Goal: Information Seeking & Learning: Learn about a topic

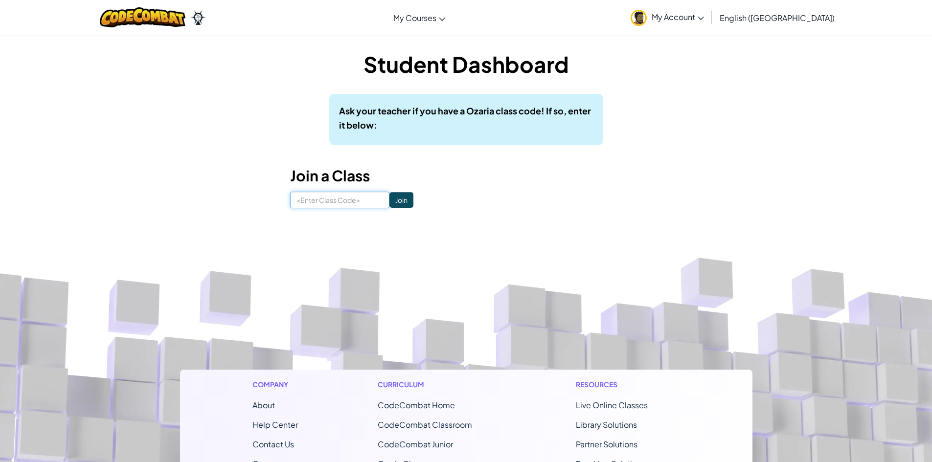
click at [354, 199] on input at bounding box center [339, 200] width 99 height 17
type input "c"
type input "CatBadEye"
click input "Join" at bounding box center [401, 200] width 24 height 16
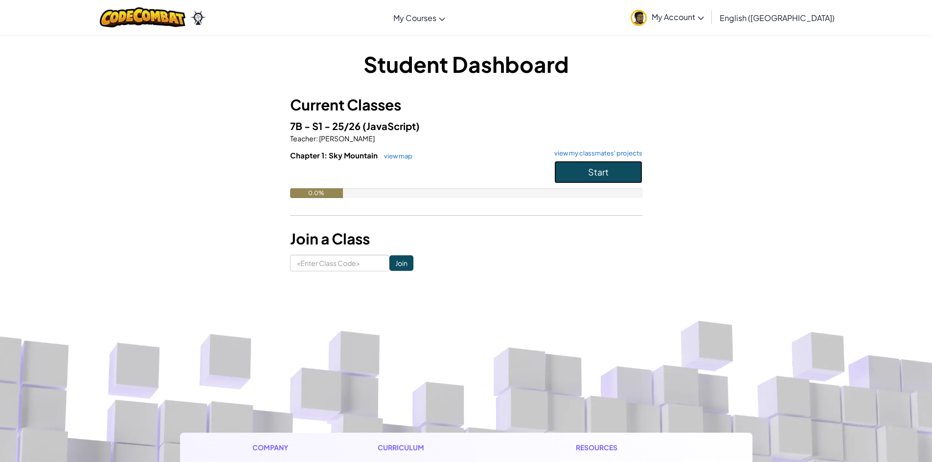
click at [589, 167] on span "Start" at bounding box center [598, 171] width 21 height 11
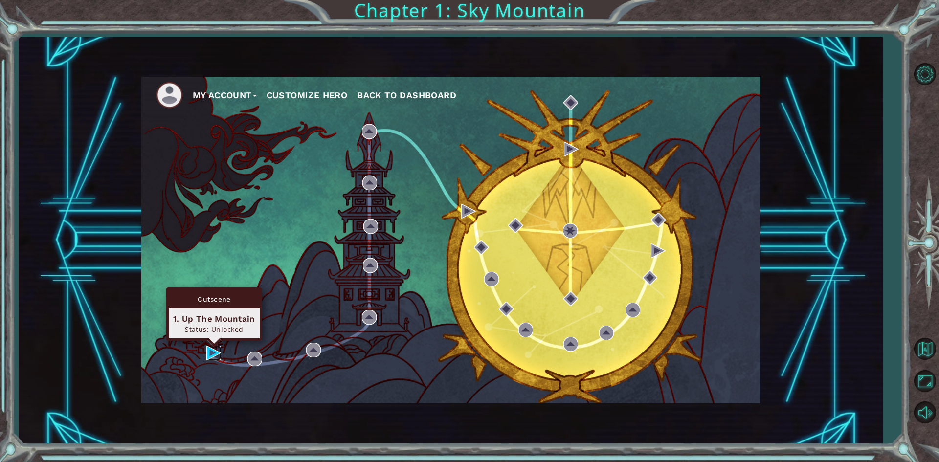
click at [207, 358] on img at bounding box center [213, 353] width 15 height 15
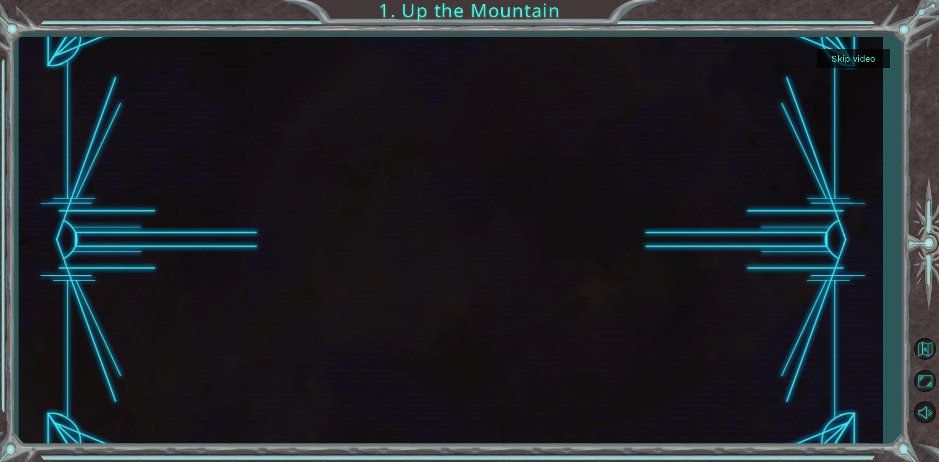
click at [862, 0] on div "Skip video 1. Up the Mountain" at bounding box center [469, 0] width 939 height 0
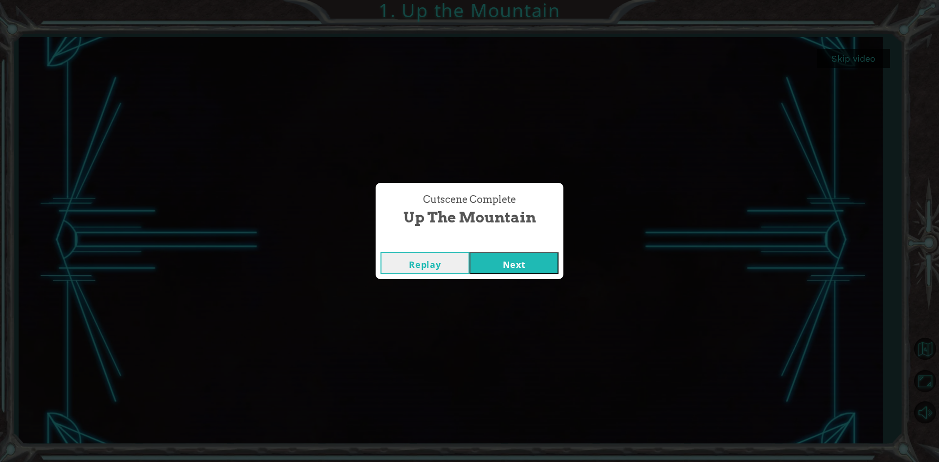
click at [518, 254] on button "Next" at bounding box center [514, 263] width 89 height 22
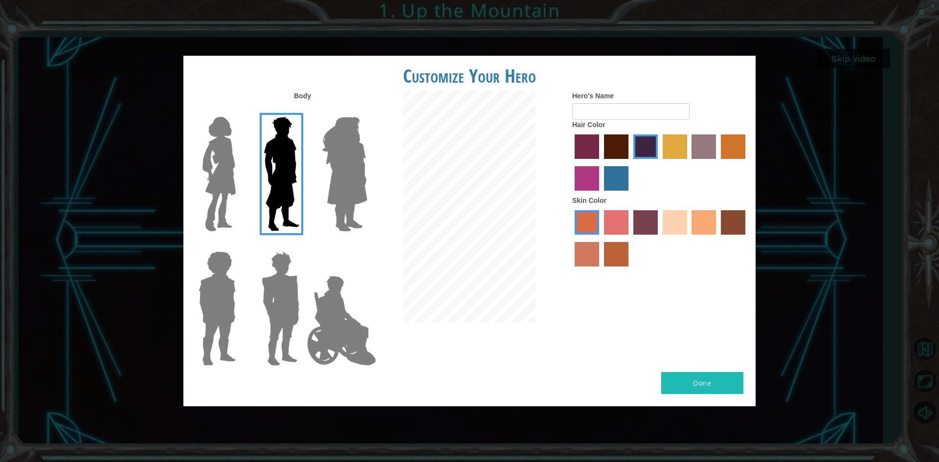
click at [334, 314] on img at bounding box center [341, 321] width 77 height 98
click at [367, 245] on input "Hero Jamie" at bounding box center [367, 245] width 0 height 0
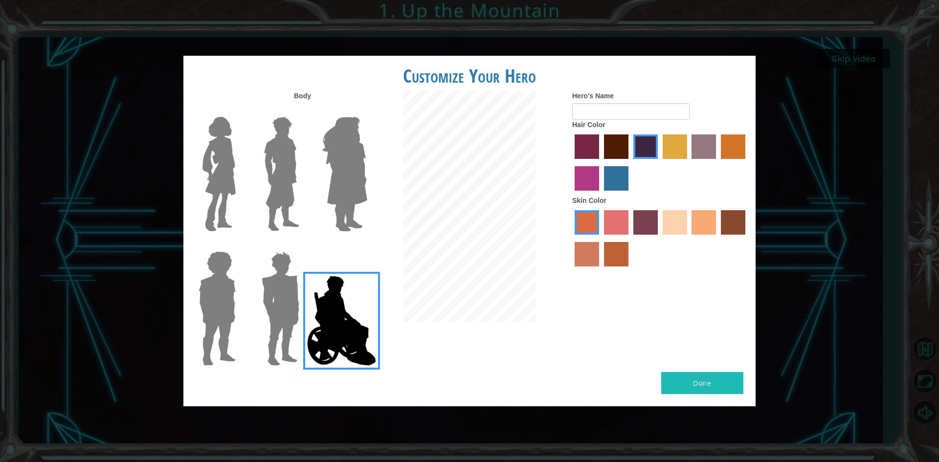
click at [353, 184] on img at bounding box center [344, 174] width 53 height 122
click at [367, 111] on input "Hero Amethyst" at bounding box center [367, 111] width 0 height 0
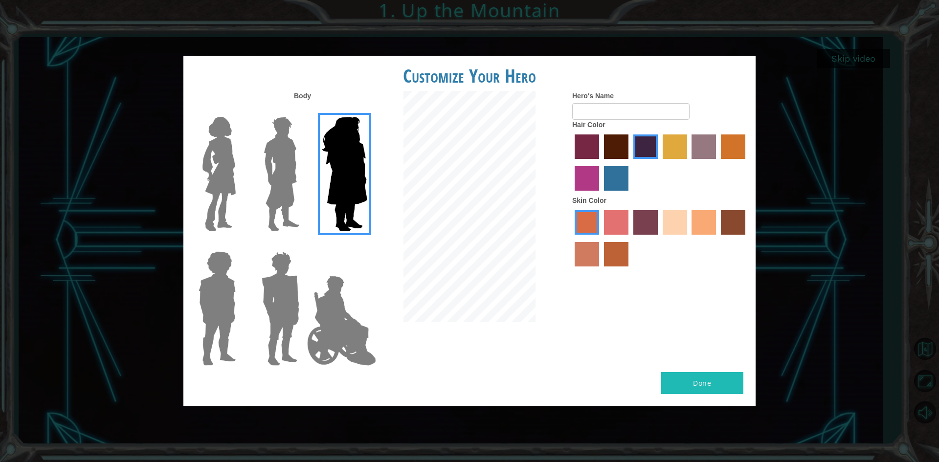
click at [283, 283] on img at bounding box center [281, 309] width 46 height 122
click at [303, 245] on input "Hero Garnet" at bounding box center [303, 245] width 0 height 0
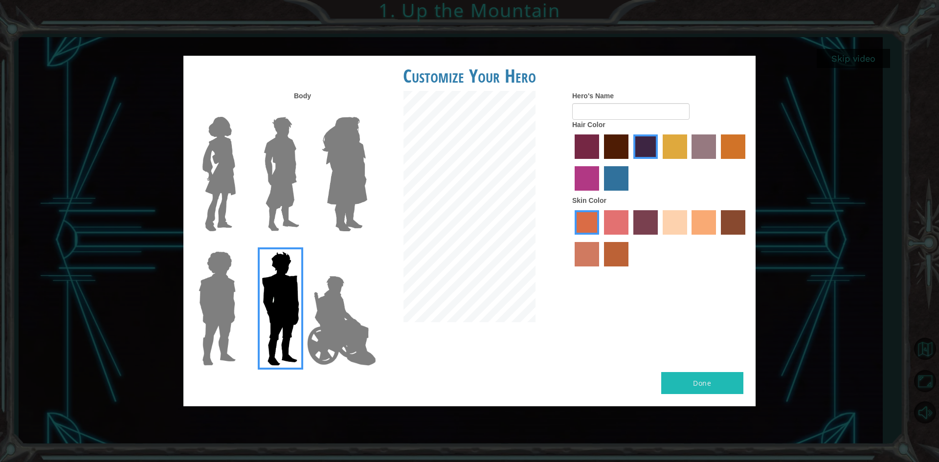
click at [207, 313] on img at bounding box center [217, 309] width 45 height 122
click at [240, 245] on input "Hero Steven" at bounding box center [240, 245] width 0 height 0
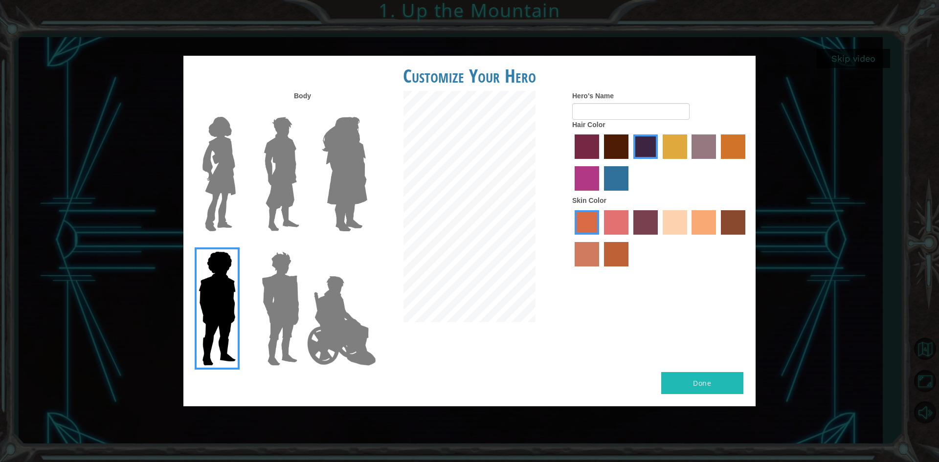
click at [234, 191] on img at bounding box center [219, 174] width 41 height 122
click at [240, 111] on input "Hero Connie" at bounding box center [240, 111] width 0 height 0
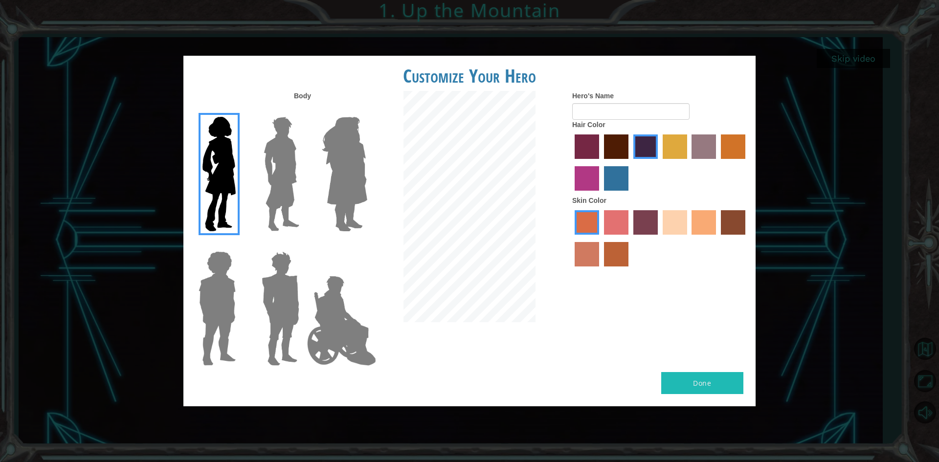
click at [348, 317] on img at bounding box center [341, 321] width 77 height 98
click at [367, 245] on input "Hero Jamie" at bounding box center [367, 245] width 0 height 0
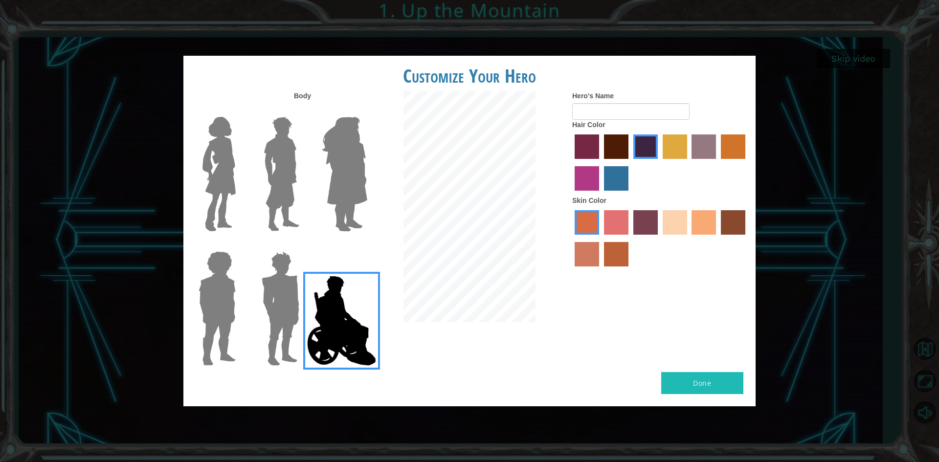
click at [736, 226] on label "karma skin color" at bounding box center [733, 222] width 24 height 24
click at [718, 238] on input "karma skin color" at bounding box center [718, 238] width 0 height 0
click at [648, 222] on label "tosca skin color" at bounding box center [646, 222] width 24 height 24
click at [630, 238] on input "tosca skin color" at bounding box center [630, 238] width 0 height 0
drag, startPoint x: 677, startPoint y: 228, endPoint x: 674, endPoint y: 218, distance: 10.2
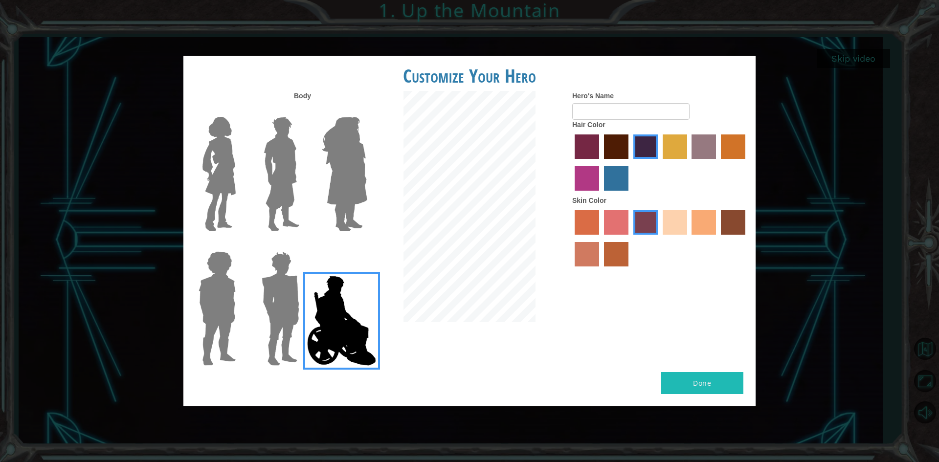
click at [675, 226] on label "sandy beach skin color" at bounding box center [675, 222] width 24 height 24
click at [660, 238] on input "sandy beach skin color" at bounding box center [660, 238] width 0 height 0
click at [620, 249] on label "smoke tree skin color" at bounding box center [616, 254] width 24 height 24
click at [601, 270] on input "smoke tree skin color" at bounding box center [601, 270] width 0 height 0
click at [733, 214] on label "karma skin color" at bounding box center [733, 222] width 24 height 24
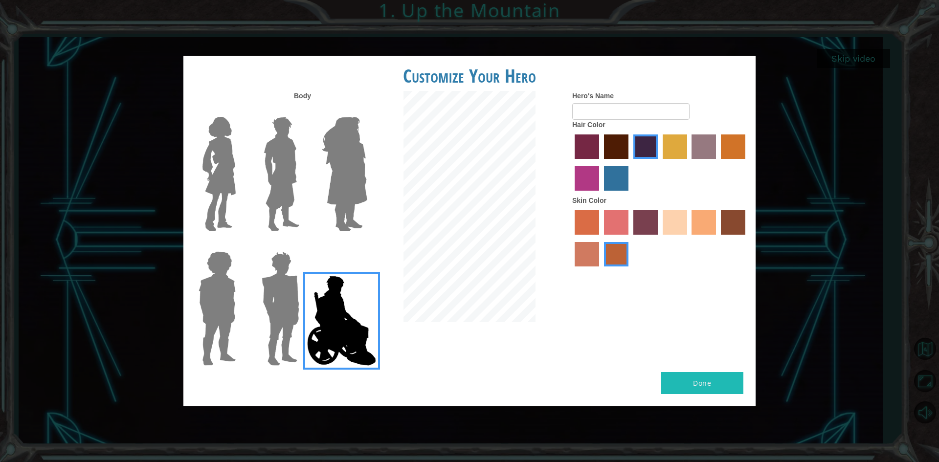
click at [718, 238] on input "karma skin color" at bounding box center [718, 238] width 0 height 0
click at [675, 152] on label "tulip tree hair color" at bounding box center [675, 147] width 24 height 24
click at [660, 162] on input "tulip tree hair color" at bounding box center [660, 162] width 0 height 0
click at [629, 179] on div at bounding box center [660, 164] width 176 height 64
click at [625, 180] on label "lachmara hair color" at bounding box center [616, 178] width 24 height 24
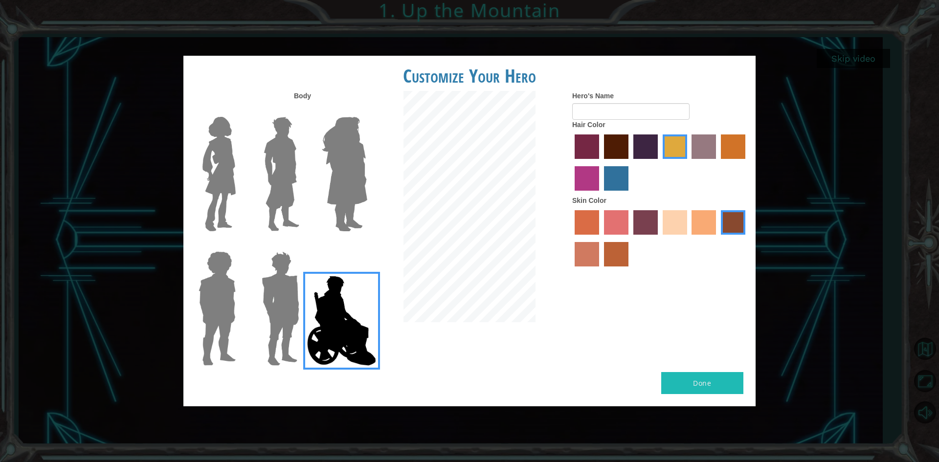
click at [601, 194] on input "lachmara hair color" at bounding box center [601, 194] width 0 height 0
click at [705, 142] on label "bazaar hair color" at bounding box center [704, 147] width 24 height 24
click at [689, 162] on input "bazaar hair color" at bounding box center [689, 162] width 0 height 0
click at [695, 374] on button "Done" at bounding box center [703, 383] width 82 height 22
click at [653, 111] on input "Hero's Name" at bounding box center [630, 111] width 117 height 17
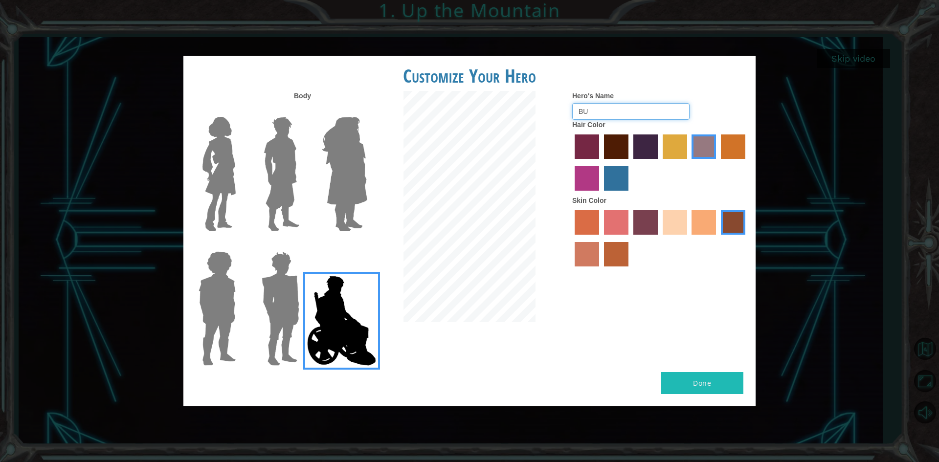
type input "B"
type input "Anson"
click at [300, 178] on img at bounding box center [282, 174] width 44 height 122
click at [303, 111] on input "Hero Lars" at bounding box center [303, 111] width 0 height 0
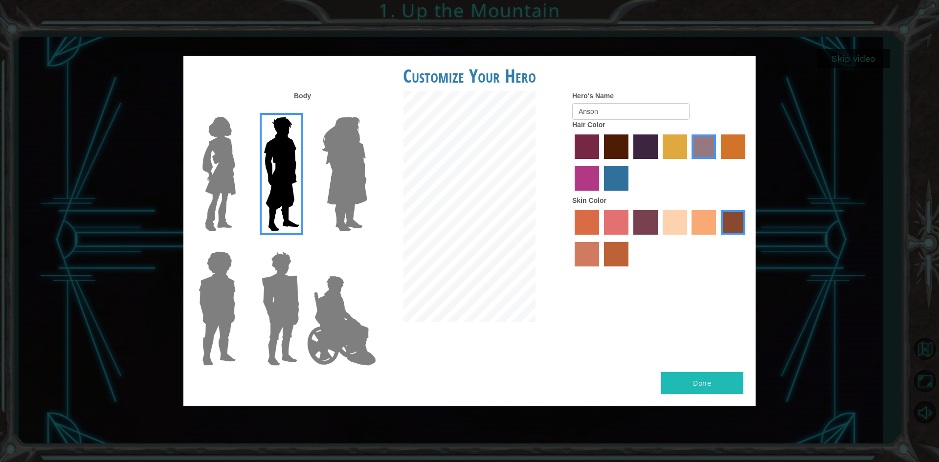
click at [673, 222] on label "sandy beach skin color" at bounding box center [675, 222] width 24 height 24
click at [660, 238] on input "sandy beach skin color" at bounding box center [660, 238] width 0 height 0
click at [686, 151] on label "tulip tree hair color" at bounding box center [675, 147] width 24 height 24
click at [660, 162] on input "tulip tree hair color" at bounding box center [660, 162] width 0 height 0
click at [710, 138] on label "bazaar hair color" at bounding box center [704, 147] width 24 height 24
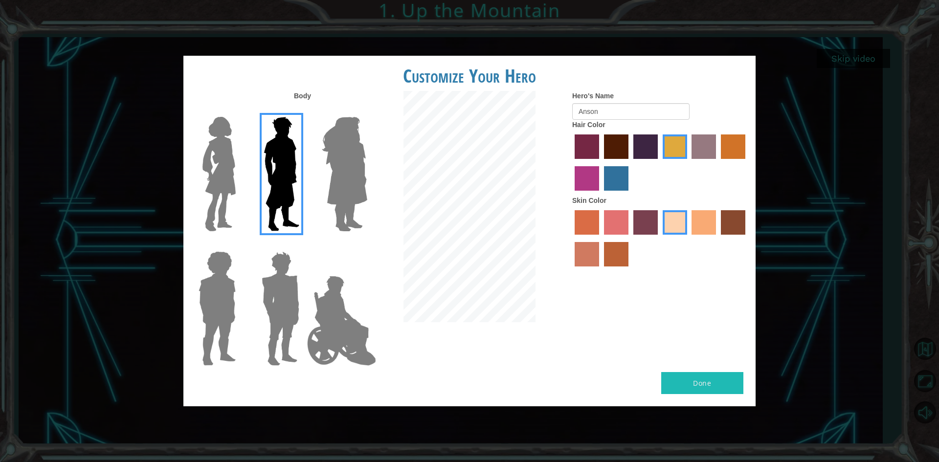
click at [689, 162] on input "bazaar hair color" at bounding box center [689, 162] width 0 height 0
drag, startPoint x: 343, startPoint y: 330, endPoint x: 376, endPoint y: 302, distance: 42.7
click at [333, 324] on img at bounding box center [341, 321] width 77 height 98
click at [367, 245] on input "Hero Jamie" at bounding box center [367, 245] width 0 height 0
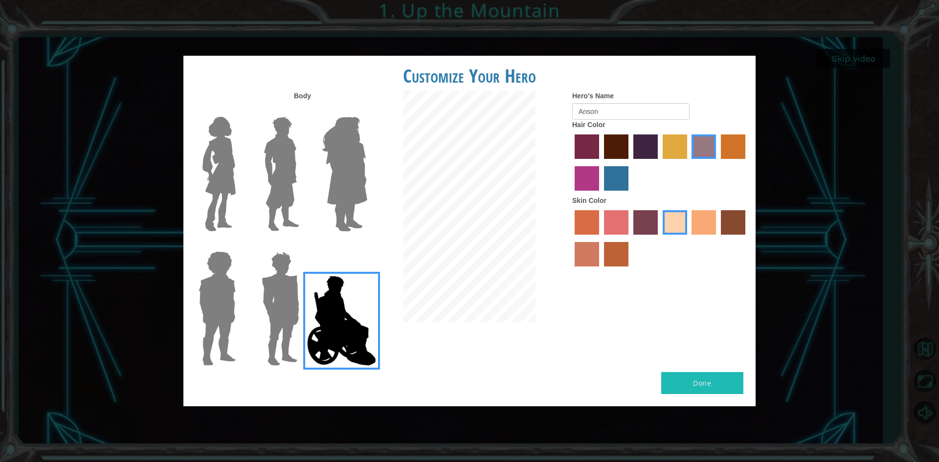
click at [733, 228] on label "karma skin color" at bounding box center [733, 222] width 24 height 24
click at [718, 238] on input "karma skin color" at bounding box center [718, 238] width 0 height 0
click at [652, 151] on label "hot purple hair color" at bounding box center [646, 147] width 24 height 24
click at [630, 162] on input "hot purple hair color" at bounding box center [630, 162] width 0 height 0
drag, startPoint x: 597, startPoint y: 150, endPoint x: 584, endPoint y: 173, distance: 26.9
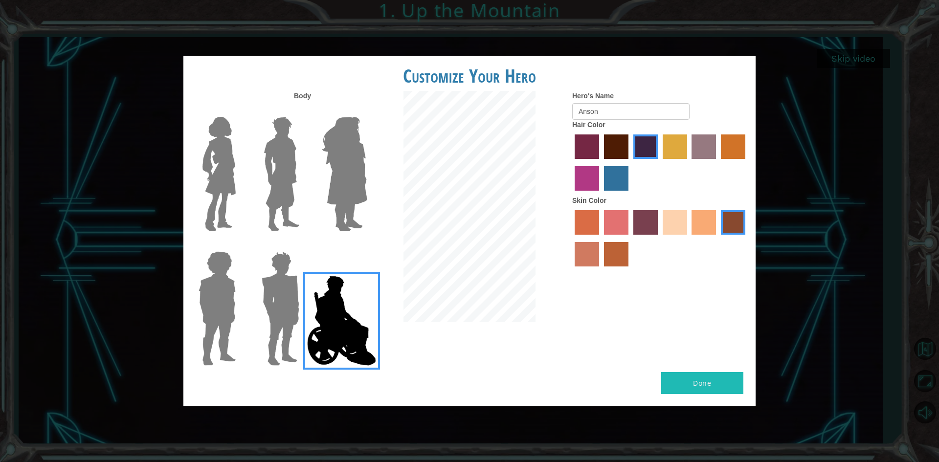
click at [595, 152] on label "paprika hair color" at bounding box center [587, 147] width 24 height 24
click at [572, 162] on input "paprika hair color" at bounding box center [572, 162] width 0 height 0
drag, startPoint x: 581, startPoint y: 183, endPoint x: 586, endPoint y: 184, distance: 5.5
click at [581, 184] on label "medium red violet hair color" at bounding box center [587, 178] width 24 height 24
click at [747, 162] on input "medium red violet hair color" at bounding box center [747, 162] width 0 height 0
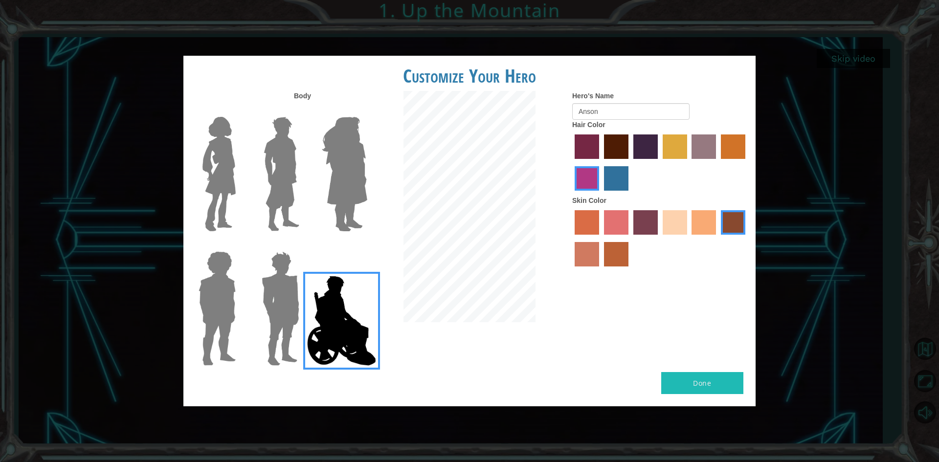
click at [688, 384] on button "Done" at bounding box center [703, 383] width 82 height 22
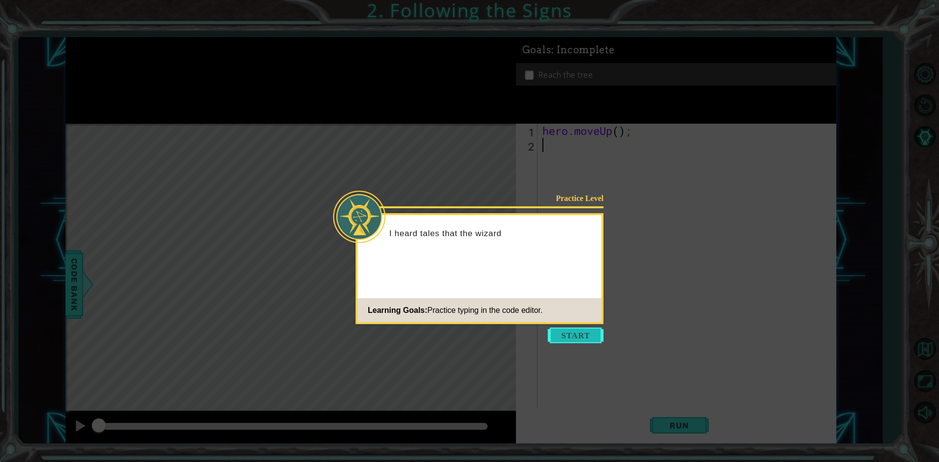
click at [584, 335] on button "Start" at bounding box center [576, 336] width 56 height 16
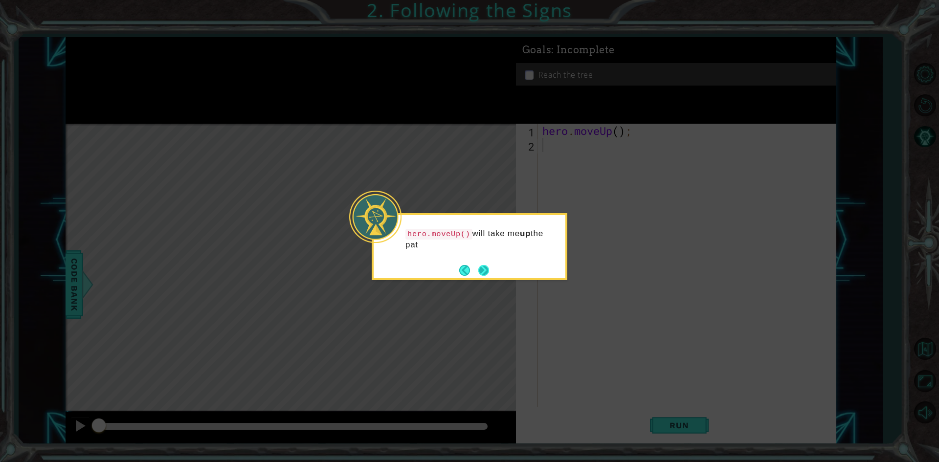
click at [486, 276] on button "Next" at bounding box center [484, 270] width 11 height 11
